Goal: Task Accomplishment & Management: Use online tool/utility

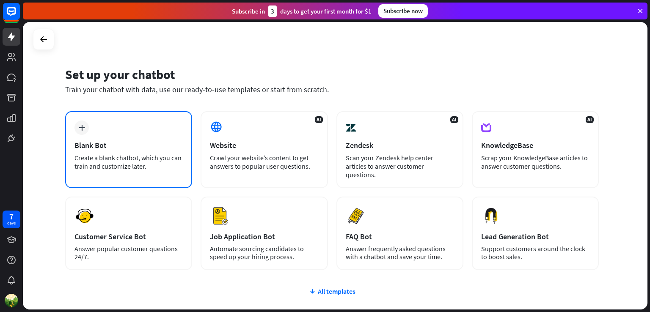
click at [126, 151] on div "plus Blank Bot Create a blank chatbot, which you can train and customize later." at bounding box center [128, 149] width 127 height 77
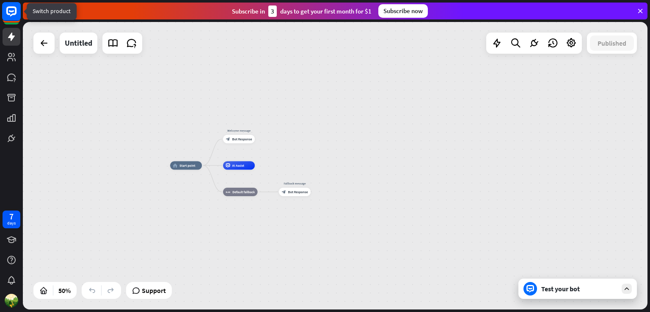
click at [12, 6] on rect at bounding box center [11, 11] width 19 height 19
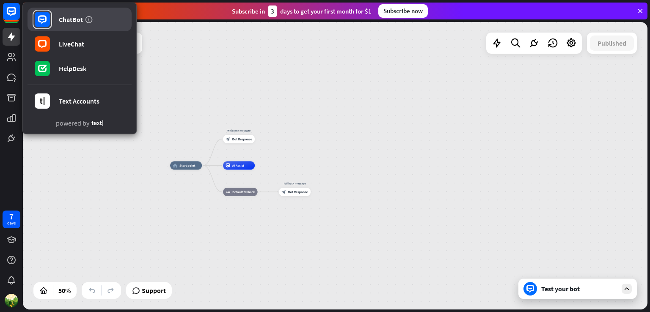
click at [73, 19] on div "ChatBot" at bounding box center [71, 19] width 24 height 8
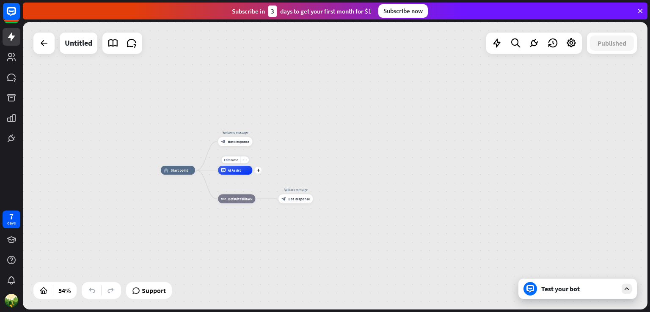
click at [242, 171] on div "AI Assist" at bounding box center [235, 170] width 34 height 9
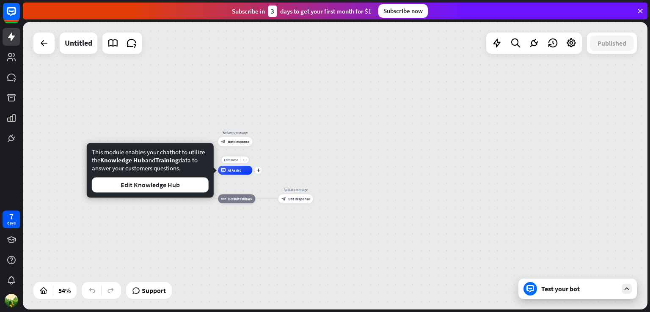
click at [242, 171] on div "AI Assist" at bounding box center [235, 170] width 34 height 9
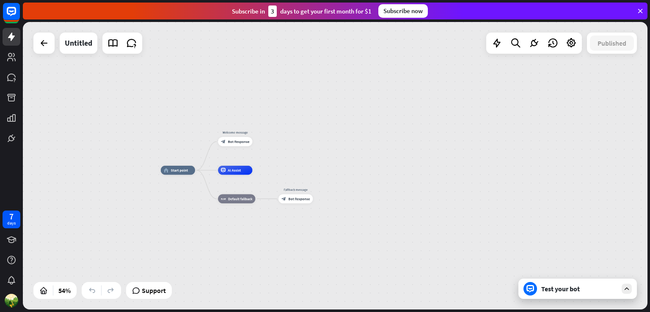
click at [566, 291] on div "Test your bot" at bounding box center [579, 289] width 76 height 8
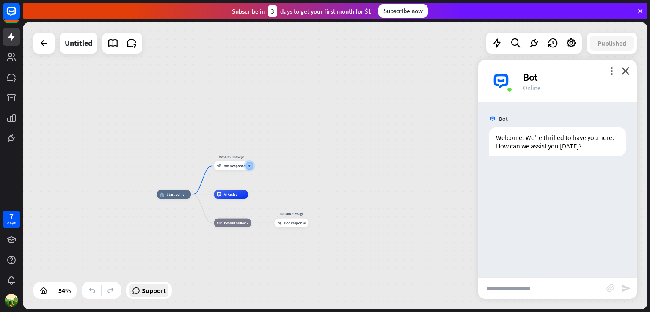
click at [150, 293] on span "Support" at bounding box center [154, 291] width 24 height 14
click at [381, 102] on div "home_2 Start point Welcome message block_bot_response Bot Response AI Assist bl…" at bounding box center [335, 166] width 625 height 288
click at [11, 35] on icon at bounding box center [11, 37] width 7 height 8
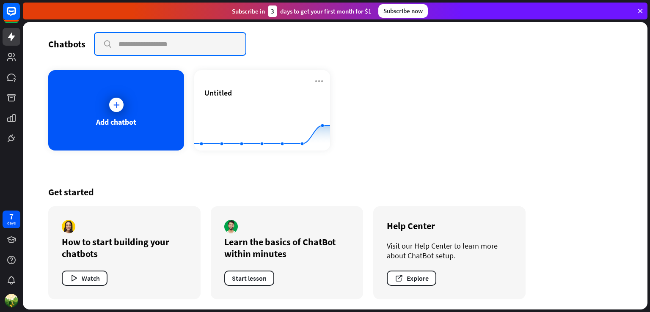
click at [138, 42] on input "text" at bounding box center [170, 44] width 151 height 22
